Goal: Task Accomplishment & Management: Manage account settings

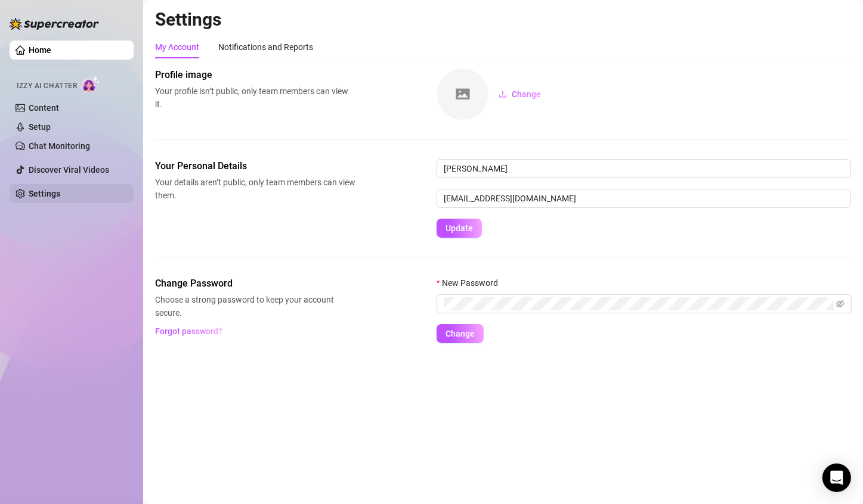
click at [60, 191] on link "Settings" at bounding box center [45, 194] width 32 height 10
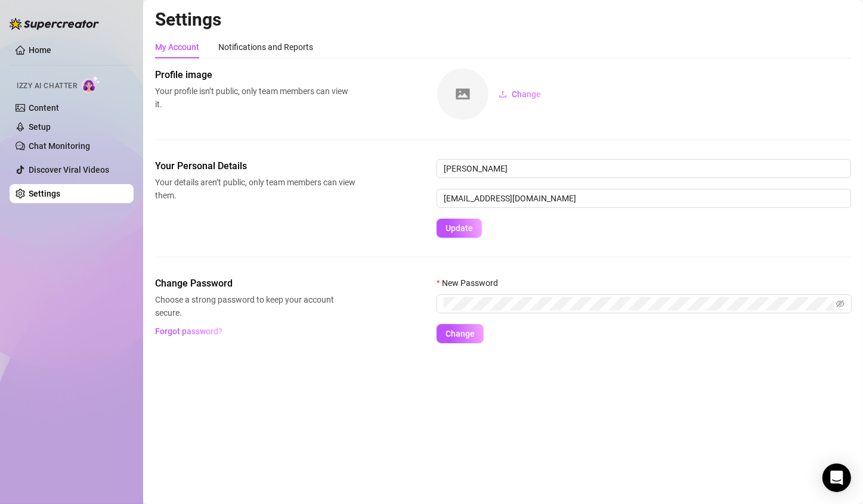
click at [644, 386] on main "Settings My Account Notifications and Reports Profile image Your profile isn’t …" at bounding box center [503, 252] width 720 height 504
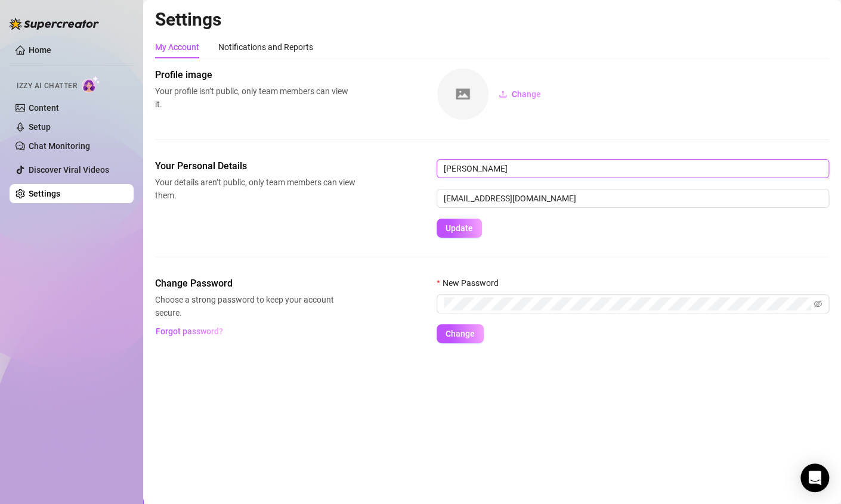
click at [602, 172] on input "[PERSON_NAME]" at bounding box center [632, 168] width 392 height 19
type input "April"
click at [436, 219] on button "Update" at bounding box center [458, 228] width 45 height 19
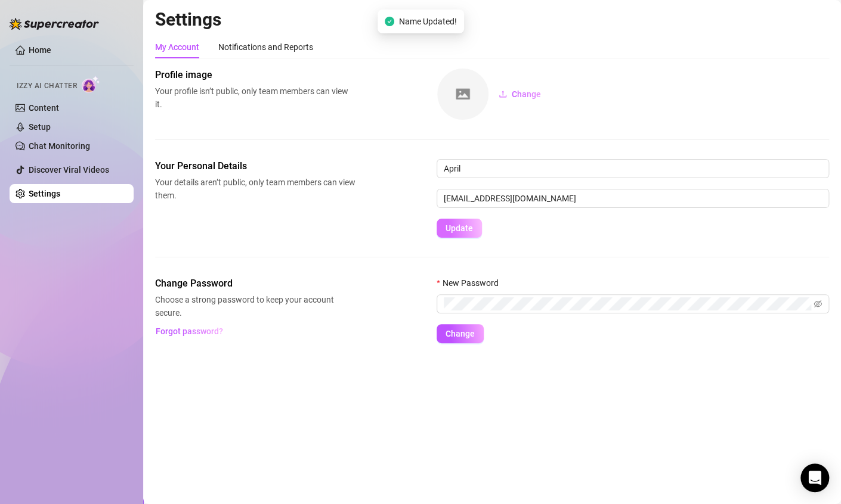
click at [460, 229] on span "Update" at bounding box center [458, 229] width 27 height 10
click at [51, 48] on link "Home" at bounding box center [40, 50] width 23 height 10
